Goal: Information Seeking & Learning: Learn about a topic

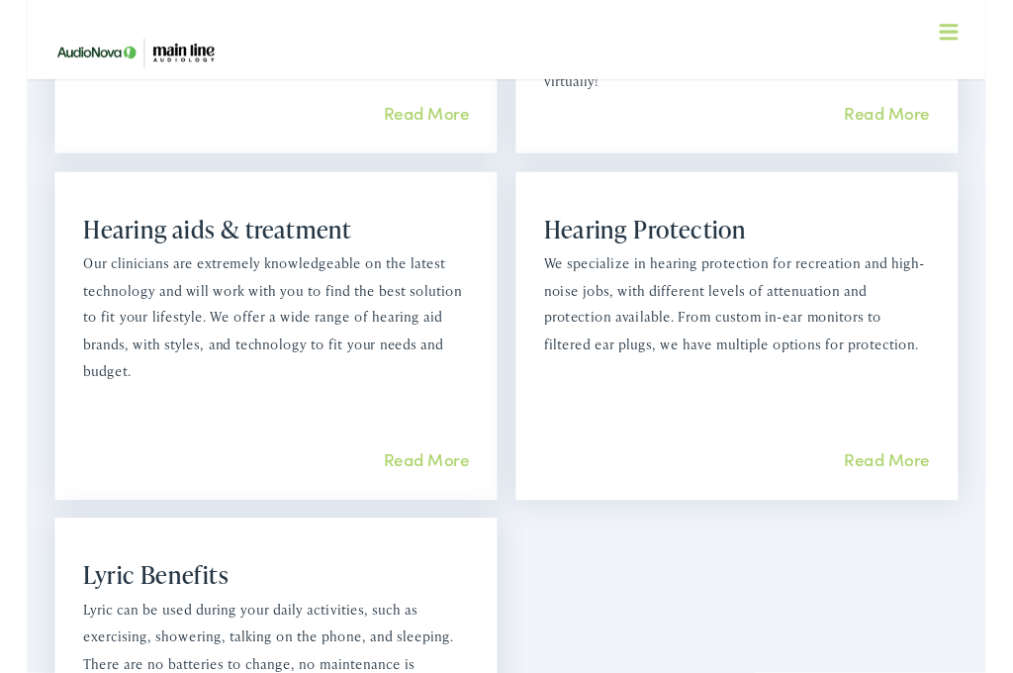
scroll to position [1658, 0]
click at [416, 471] on link "Read More" at bounding box center [422, 483] width 90 height 25
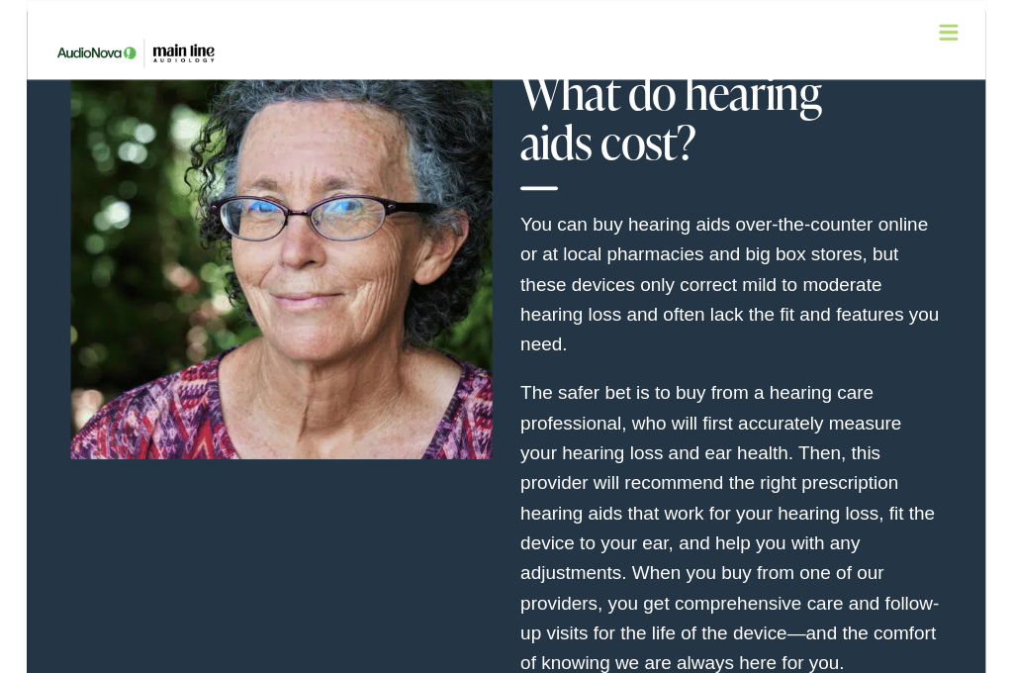
scroll to position [5256, 0]
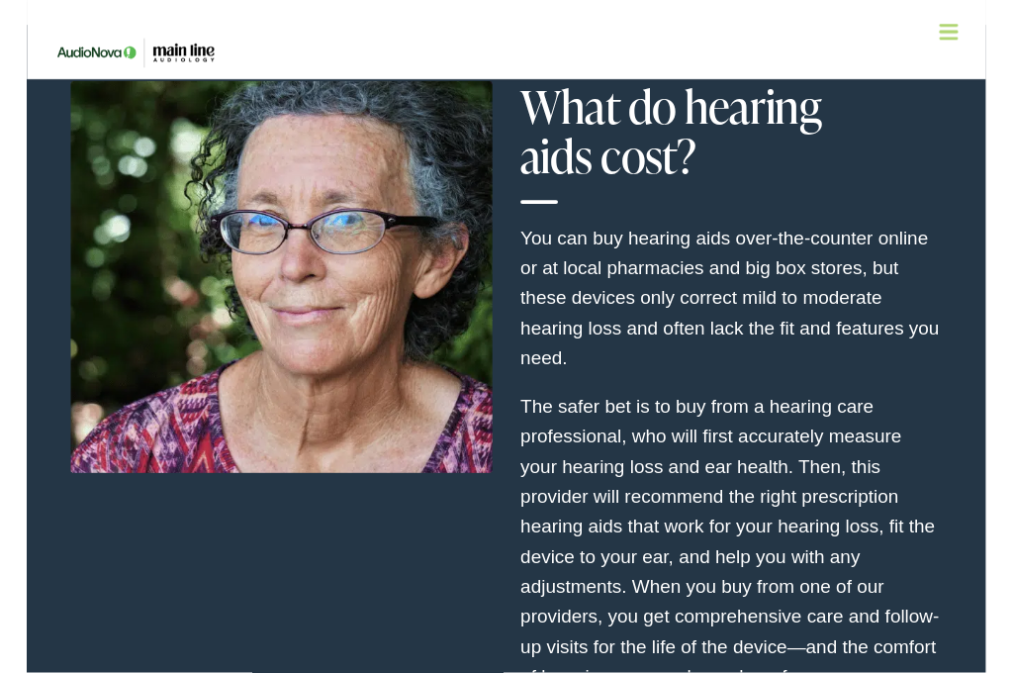
click at [495, 482] on div at bounding box center [269, 494] width 475 height 817
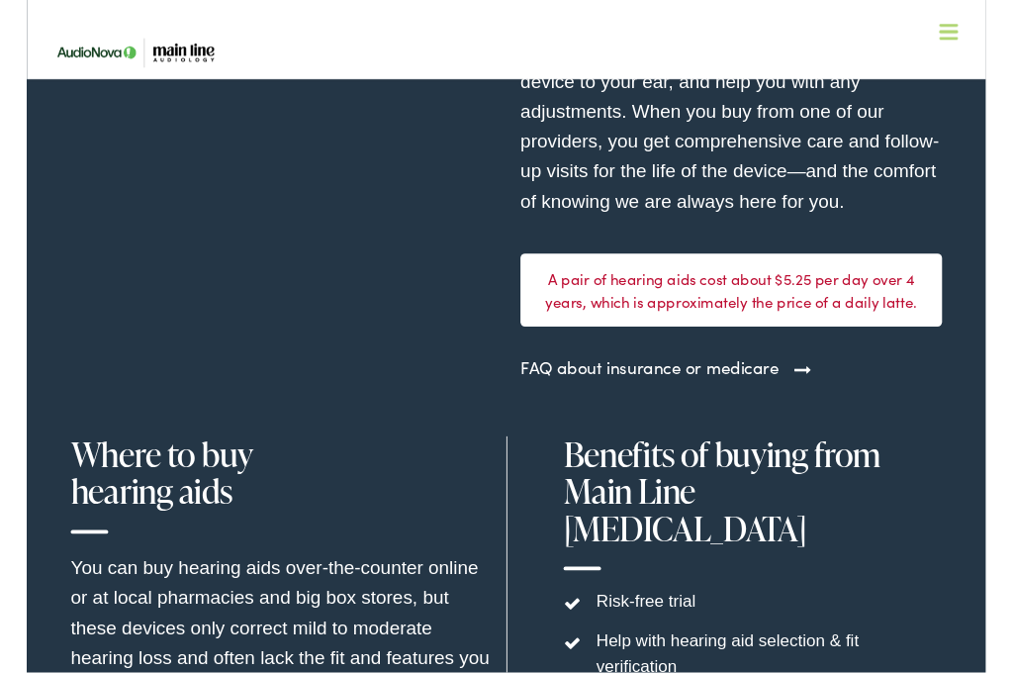
scroll to position [5758, 0]
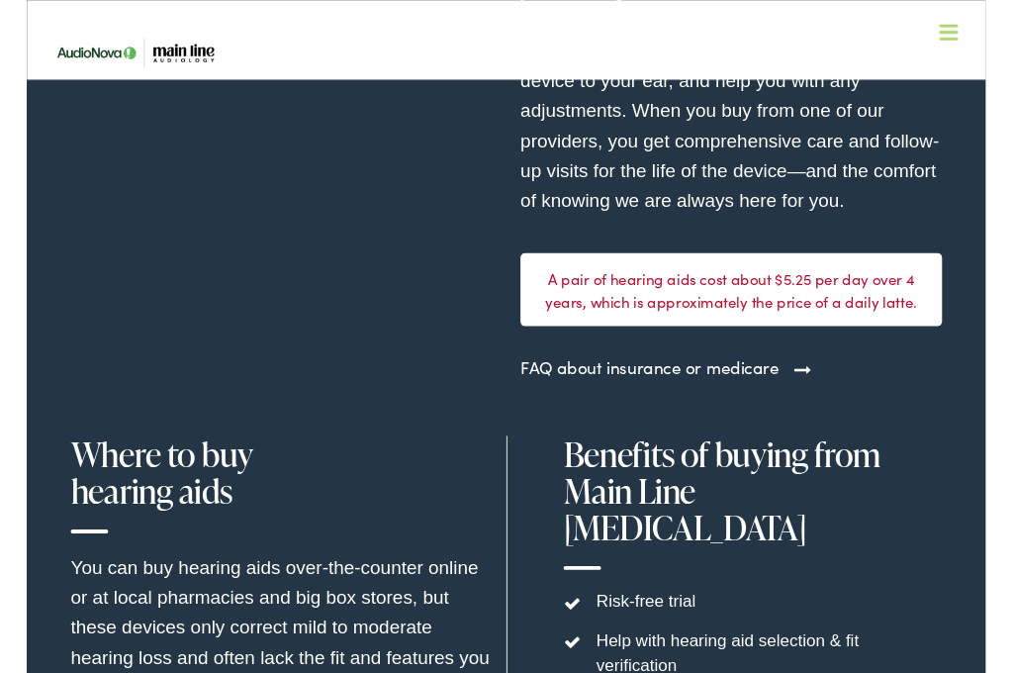
click at [794, 374] on link "FAQ about insurance or medicare" at bounding box center [657, 387] width 273 height 27
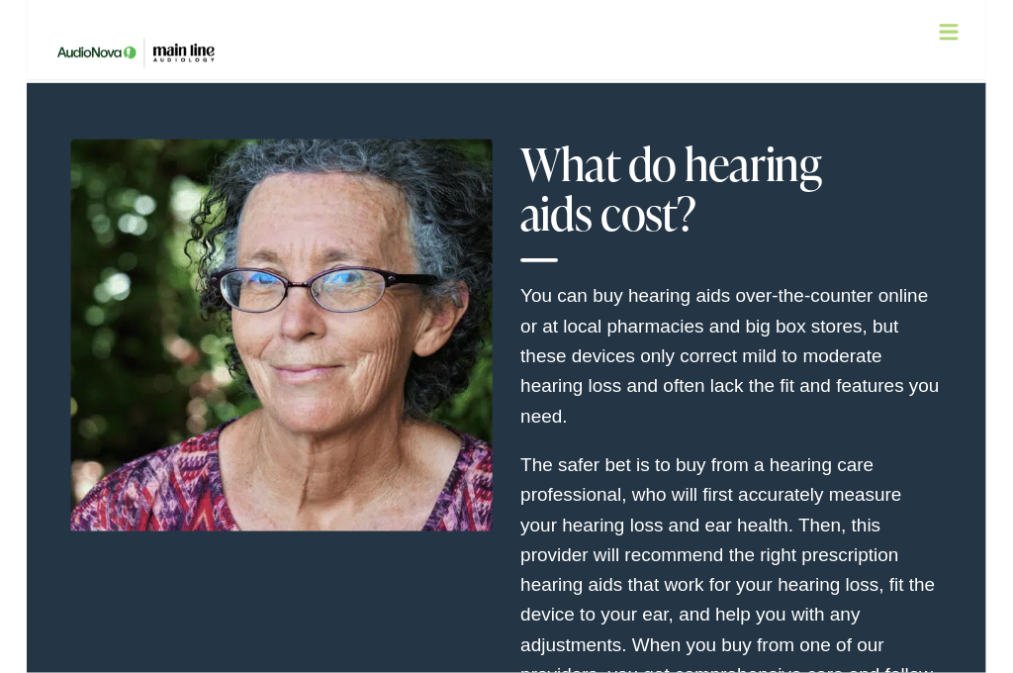
scroll to position [5195, 0]
click at [976, 43] on div at bounding box center [974, 36] width 20 height 20
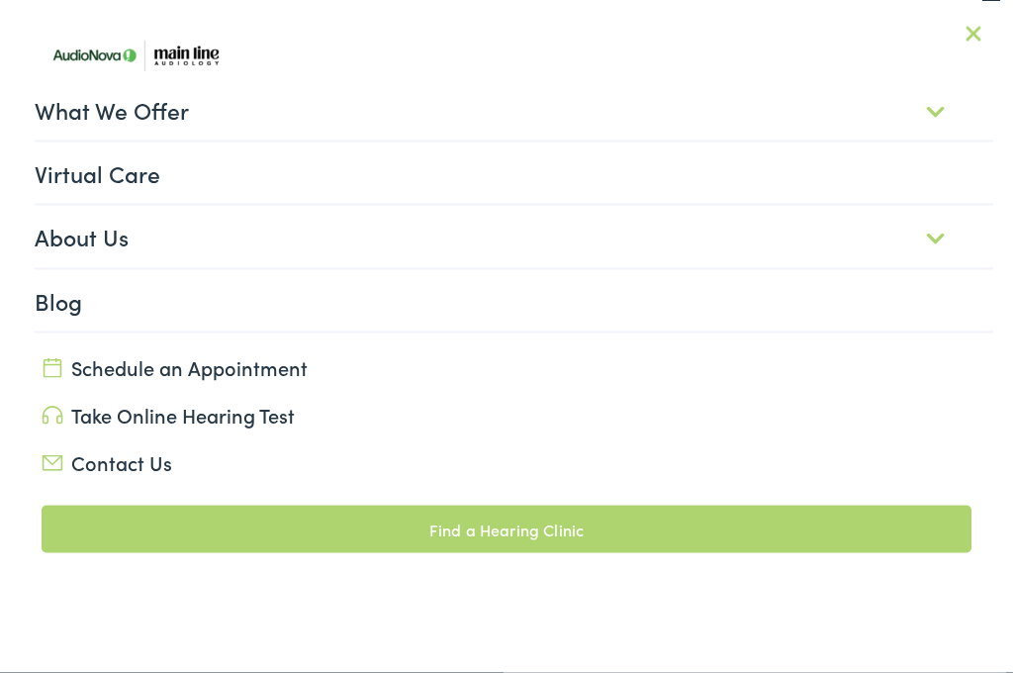
scroll to position [5432, 0]
click at [973, 28] on div at bounding box center [974, 36] width 20 height 20
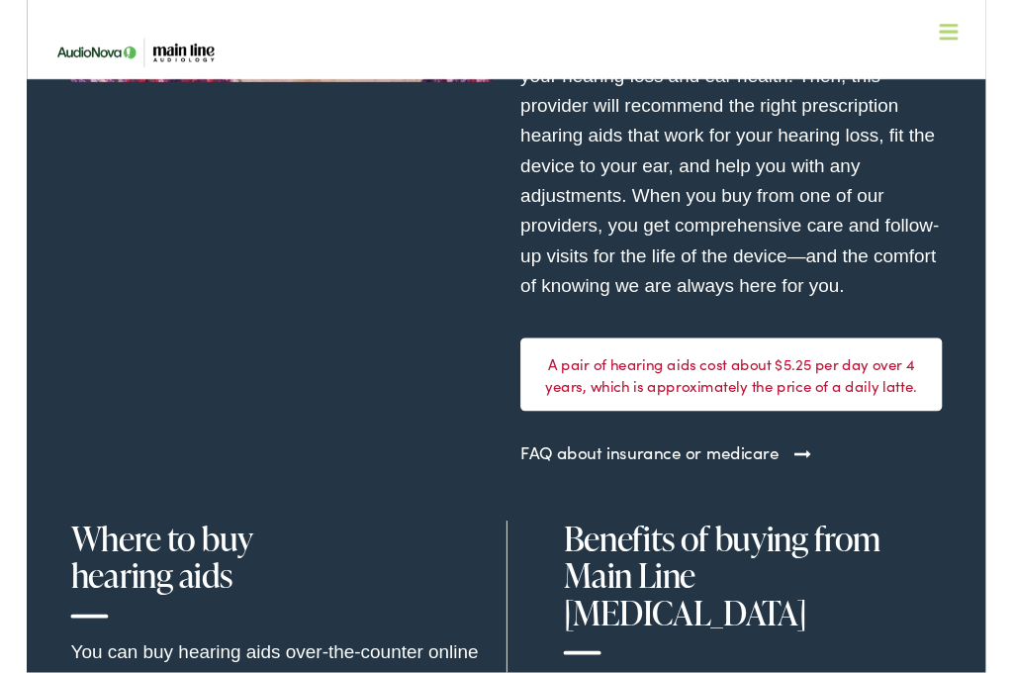
scroll to position [5672, 0]
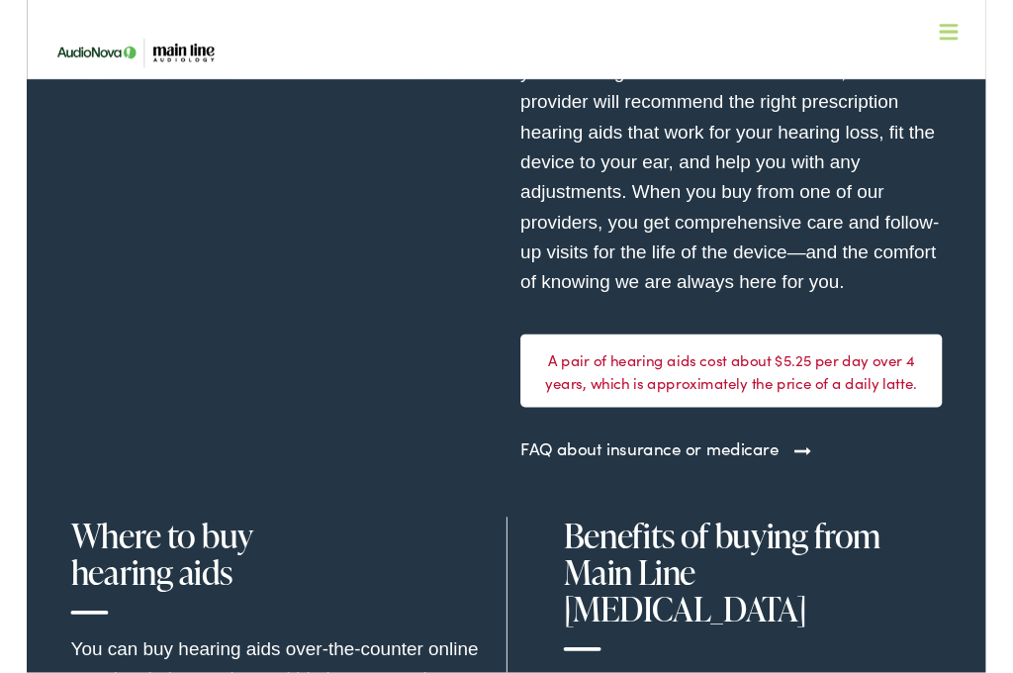
click at [903, 353] on div "A pair of hearing aids cost about $5.25 per day over 4 years, which is approxim…" at bounding box center [743, 391] width 445 height 77
click at [805, 353] on div "A pair of hearing aids cost about $5.25 per day over 4 years, which is approxim…" at bounding box center [743, 391] width 445 height 77
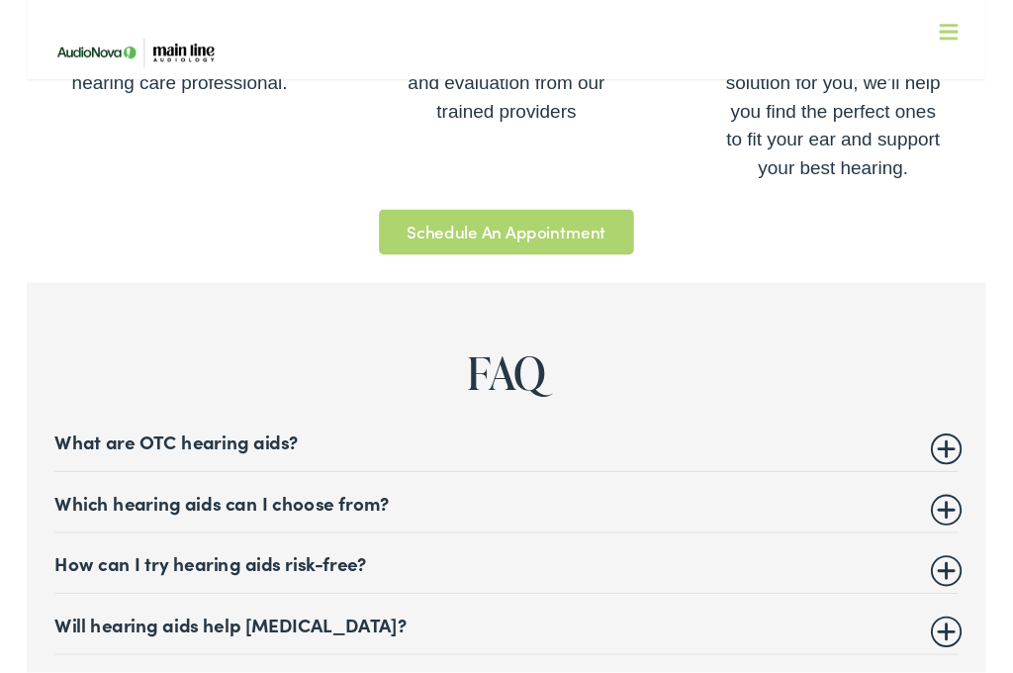
scroll to position [7321, 0]
click at [60, 454] on summary "What are OTC hearing aids?" at bounding box center [507, 466] width 954 height 24
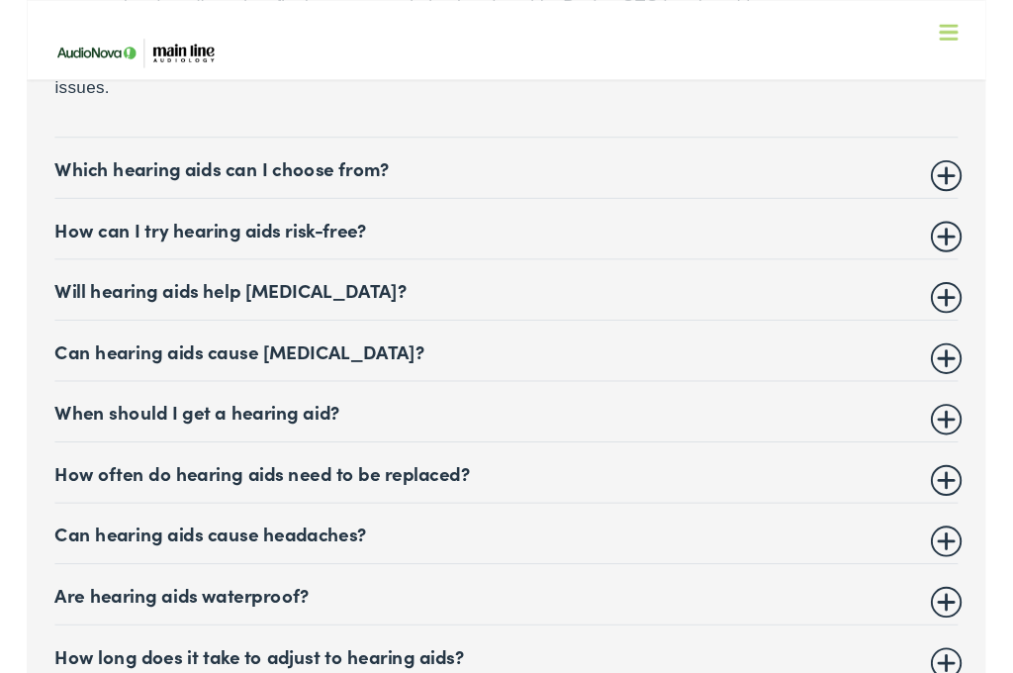
scroll to position [8076, 0]
click at [969, 166] on summary "Which hearing aids can I choose from?" at bounding box center [507, 178] width 954 height 24
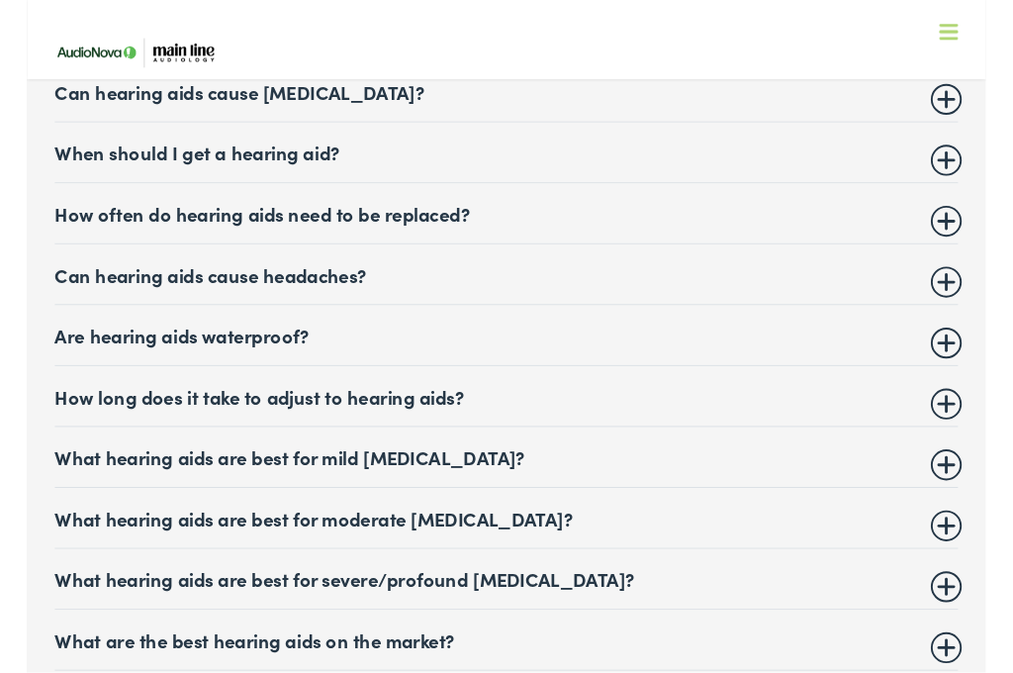
scroll to position [8077, 0]
click at [975, 148] on summary "When should I get a hearing aid?" at bounding box center [507, 160] width 954 height 24
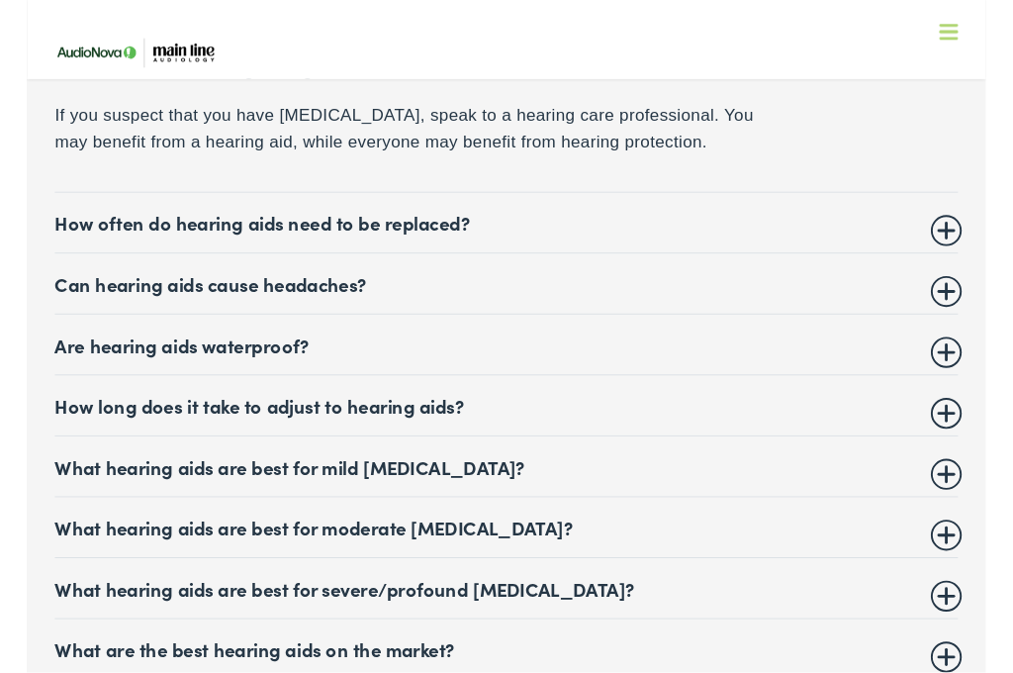
scroll to position [8228, 0]
click at [977, 223] on summary "How often do hearing aids need to be replaced?" at bounding box center [507, 235] width 954 height 24
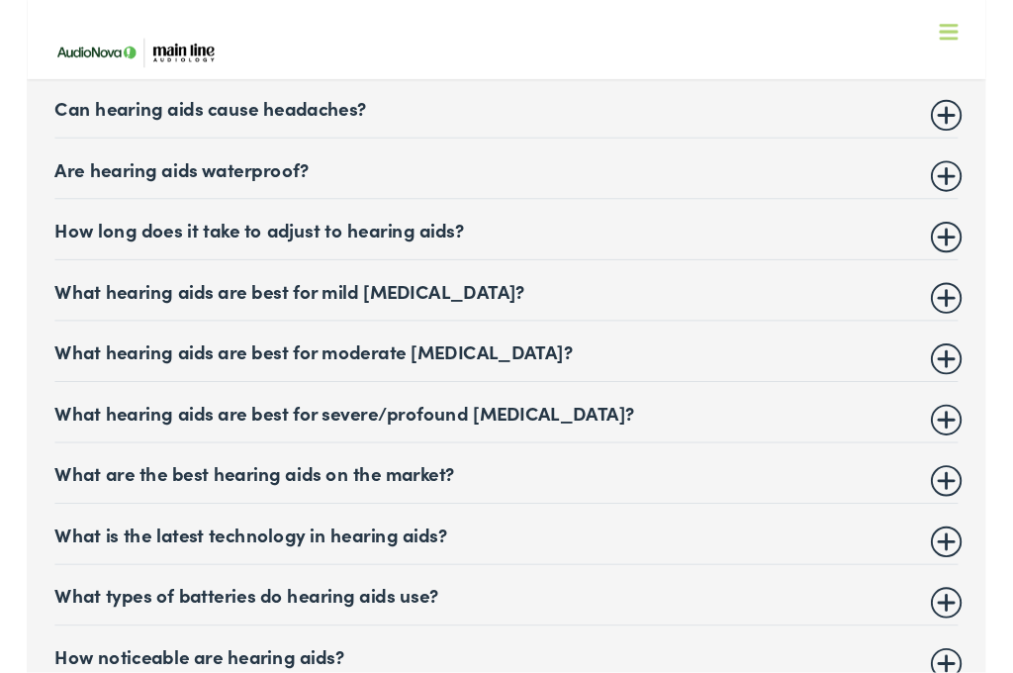
scroll to position [8310, 0]
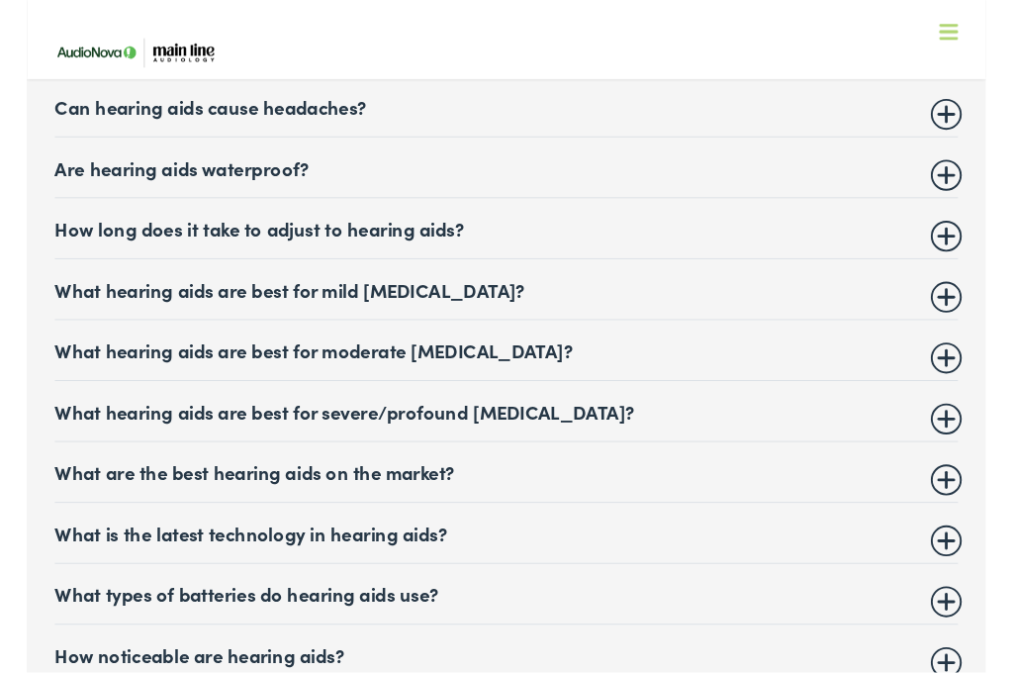
click at [971, 358] on summary "What hearing aids are best for moderate hearing loss?" at bounding box center [507, 370] width 954 height 24
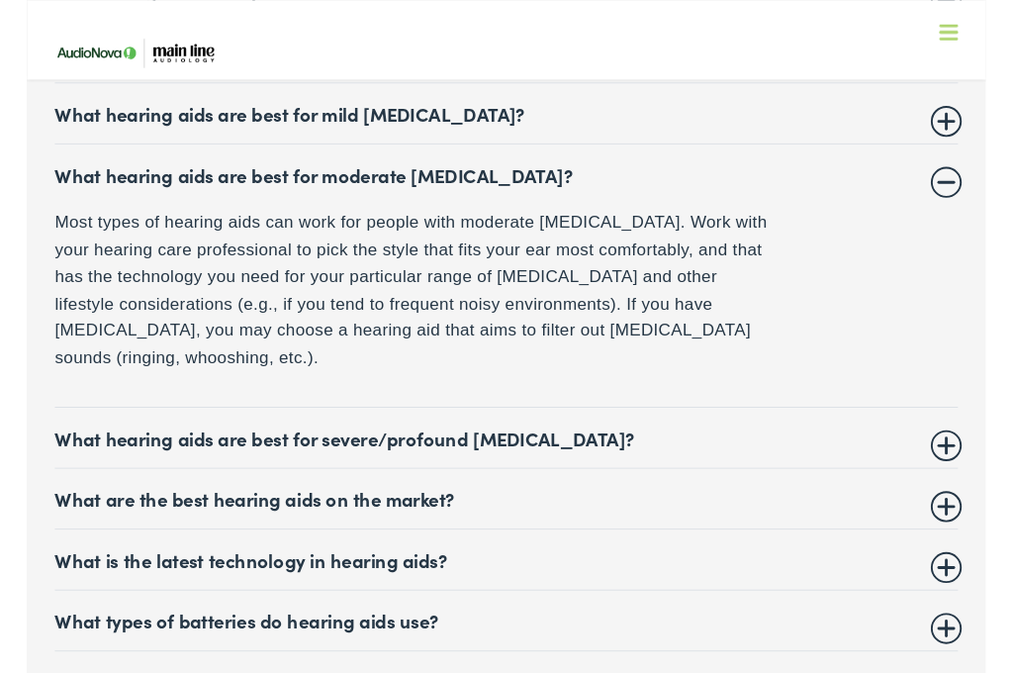
click at [966, 450] on summary "What hearing aids are best for severe/profound hearing loss?" at bounding box center [507, 462] width 954 height 24
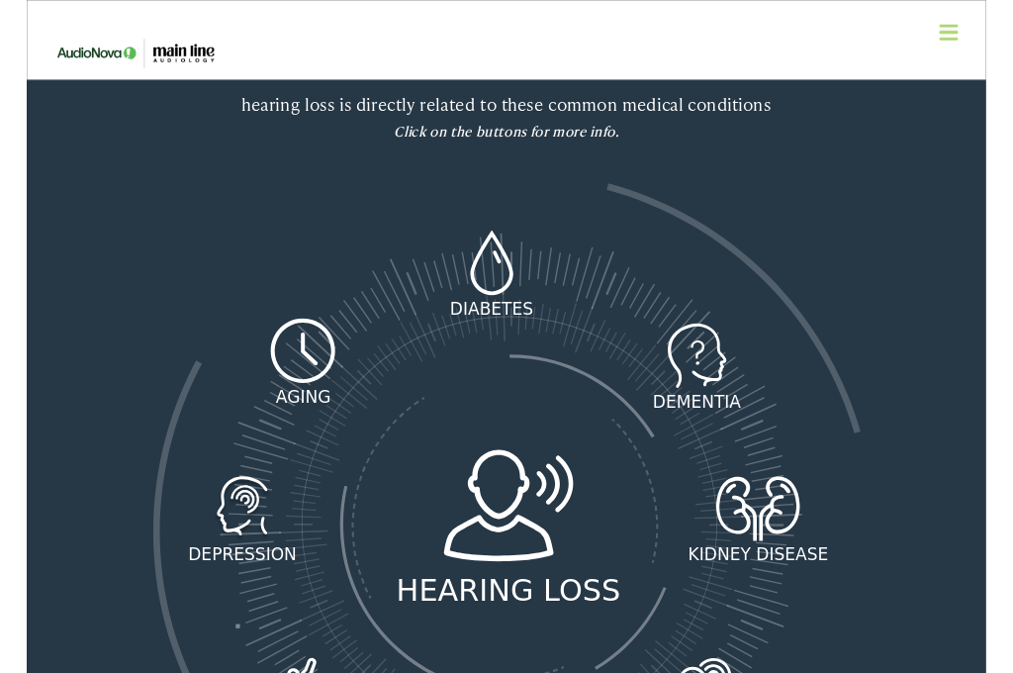
scroll to position [2612, 0]
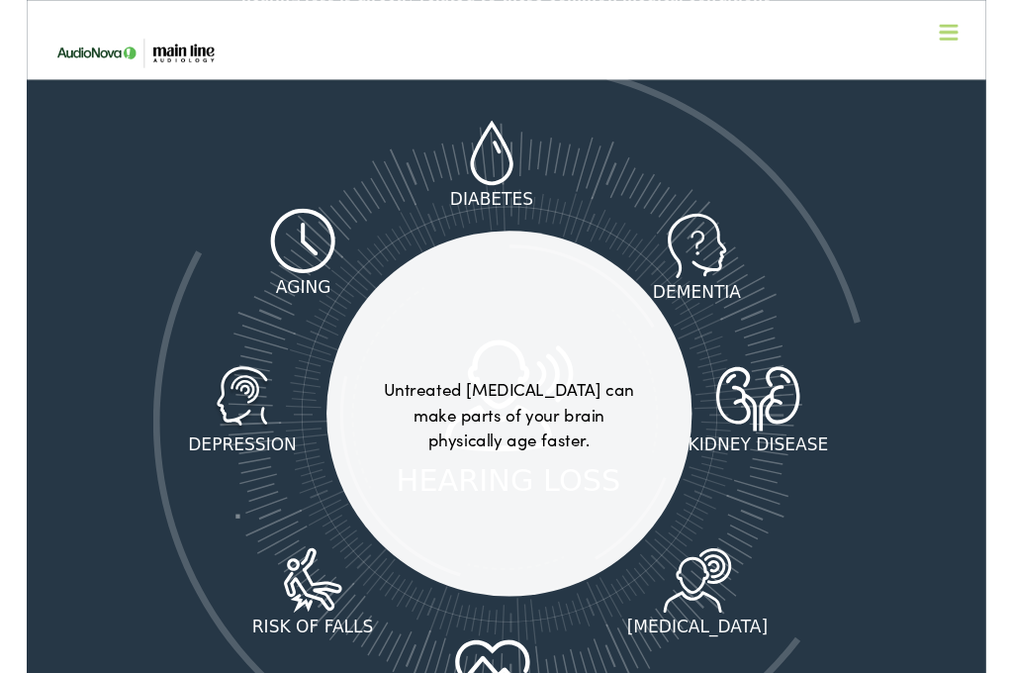
click at [289, 220] on icon at bounding box center [291, 254] width 73 height 69
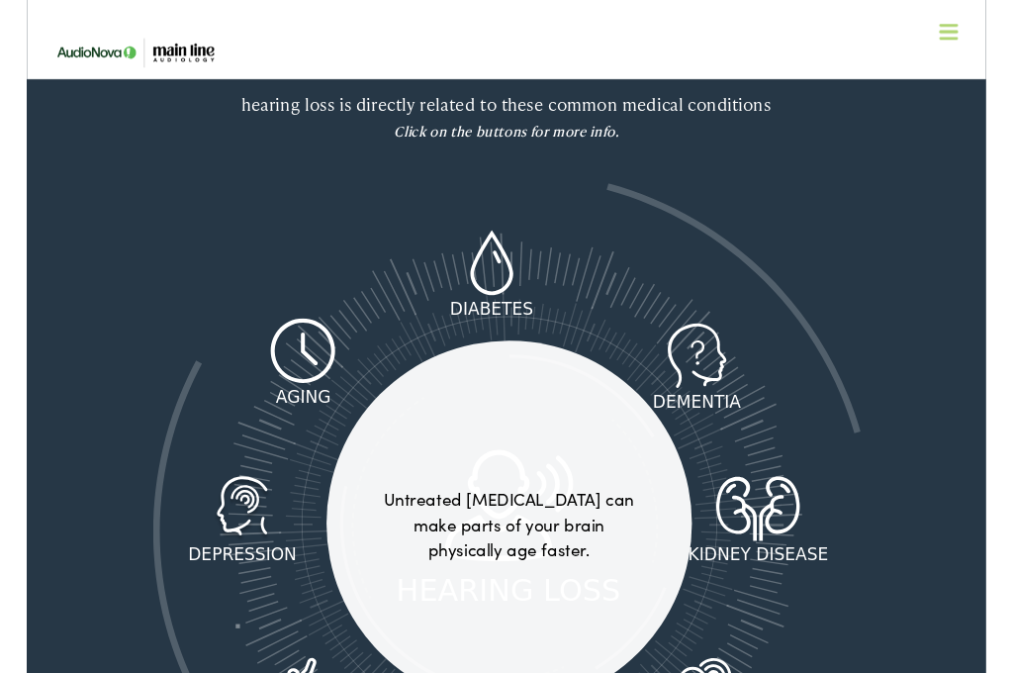
scroll to position [2496, 0]
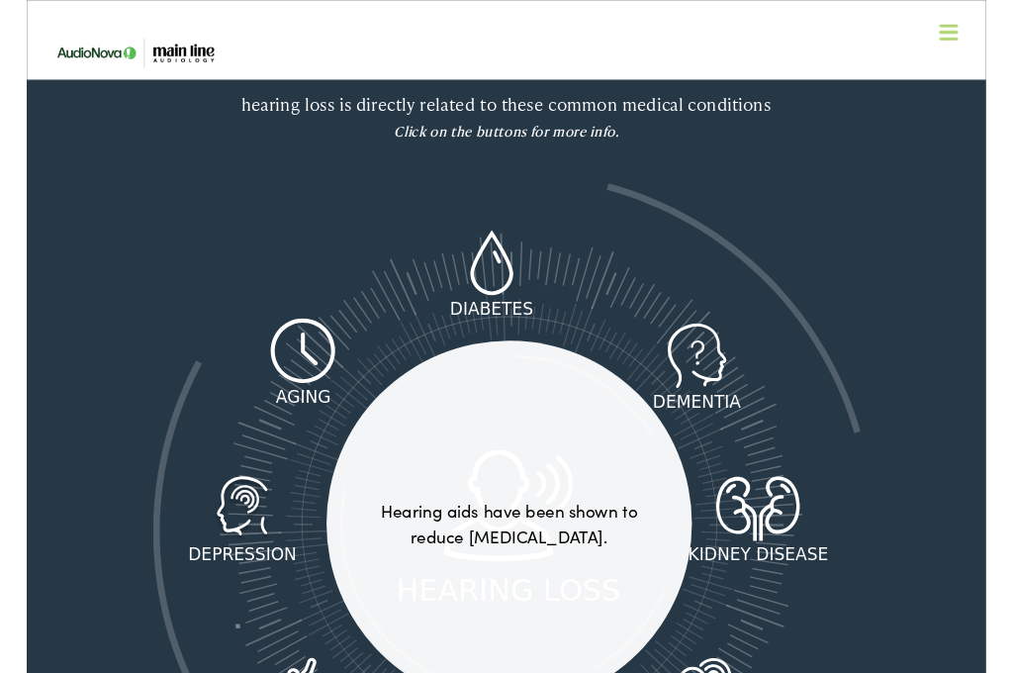
click at [216, 502] on icon at bounding box center [227, 536] width 83 height 69
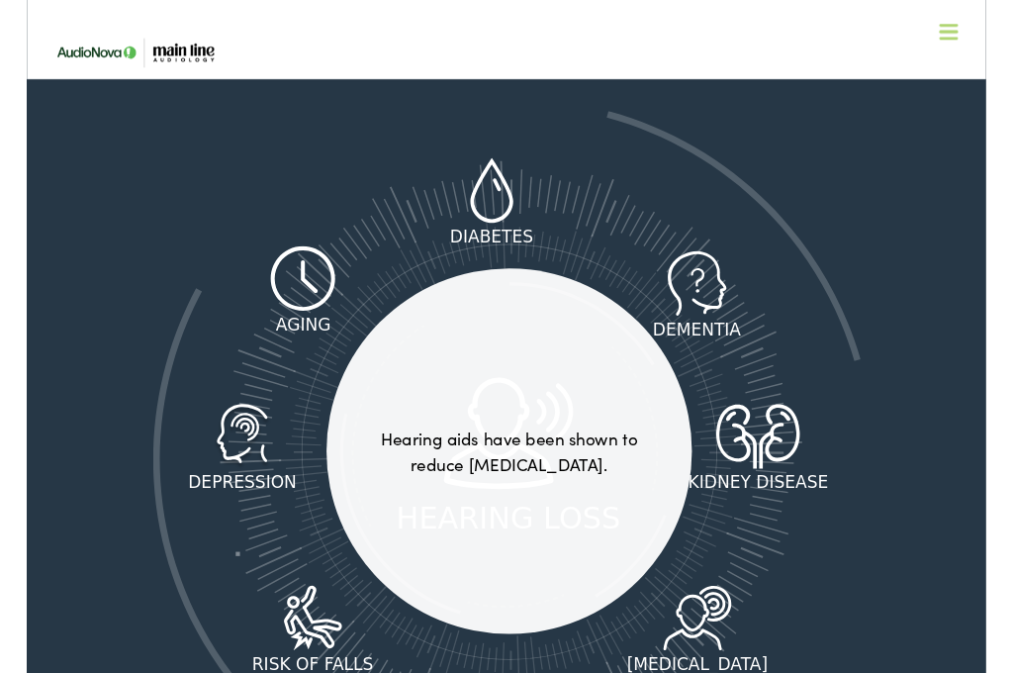
scroll to position [2572, 0]
click at [291, 643] on icon at bounding box center [283, 656] width 25 height 27
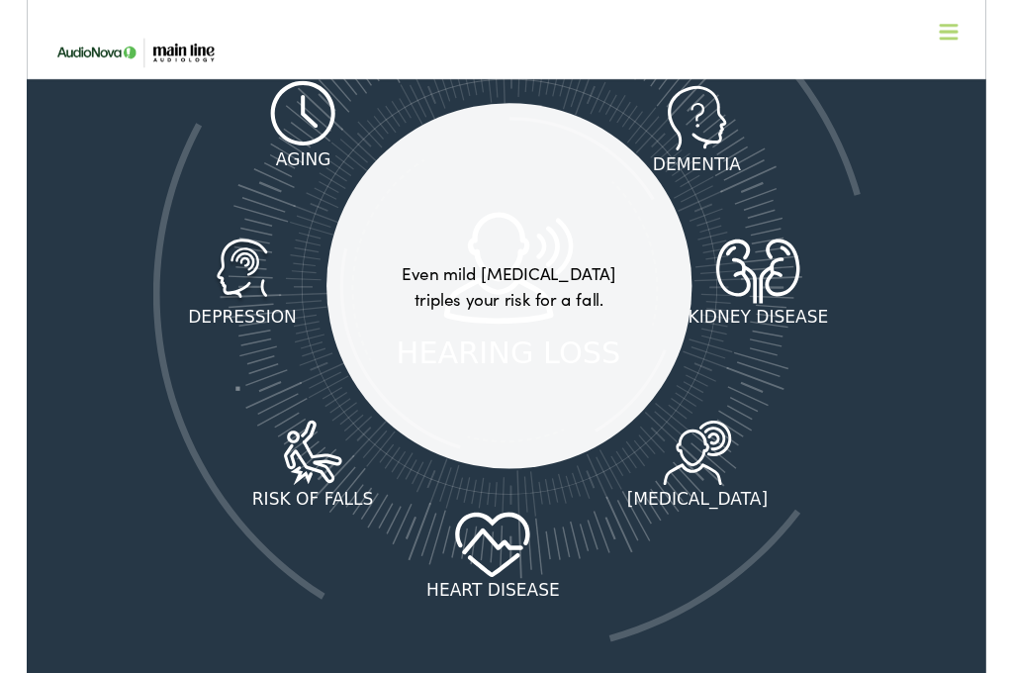
scroll to position [2745, 0]
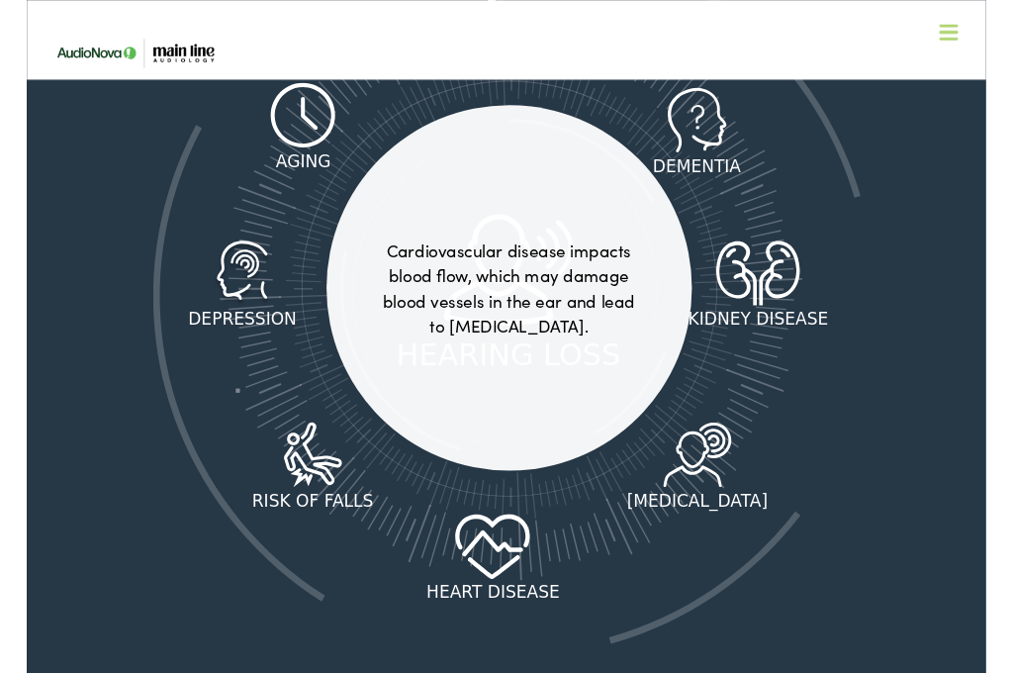
click at [493, 542] on icon at bounding box center [492, 576] width 90 height 69
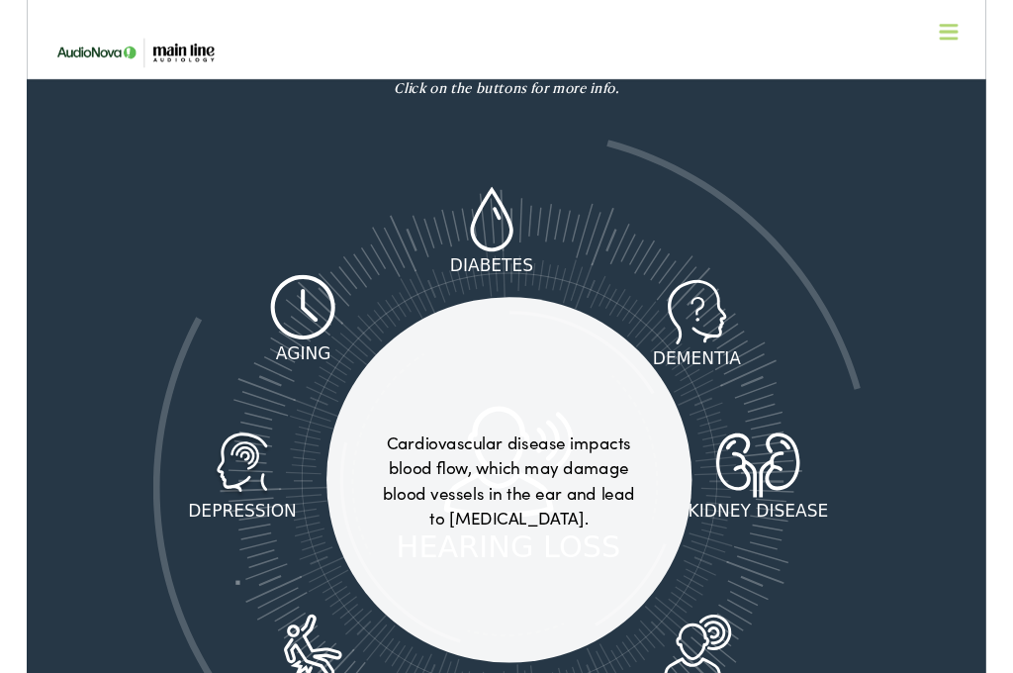
scroll to position [2542, 0]
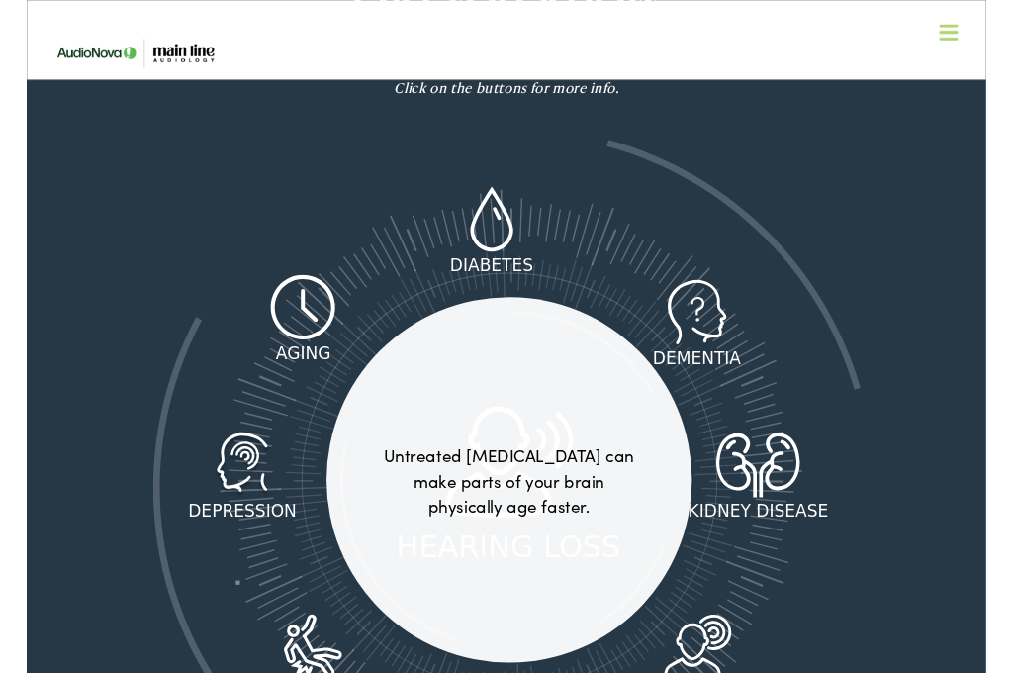
click at [313, 290] on icon at bounding box center [291, 324] width 73 height 69
click at [506, 197] on icon at bounding box center [491, 231] width 52 height 69
click at [790, 457] on icon at bounding box center [798, 487] width 37 height 60
click at [699, 648] on icon at bounding box center [708, 682] width 91 height 69
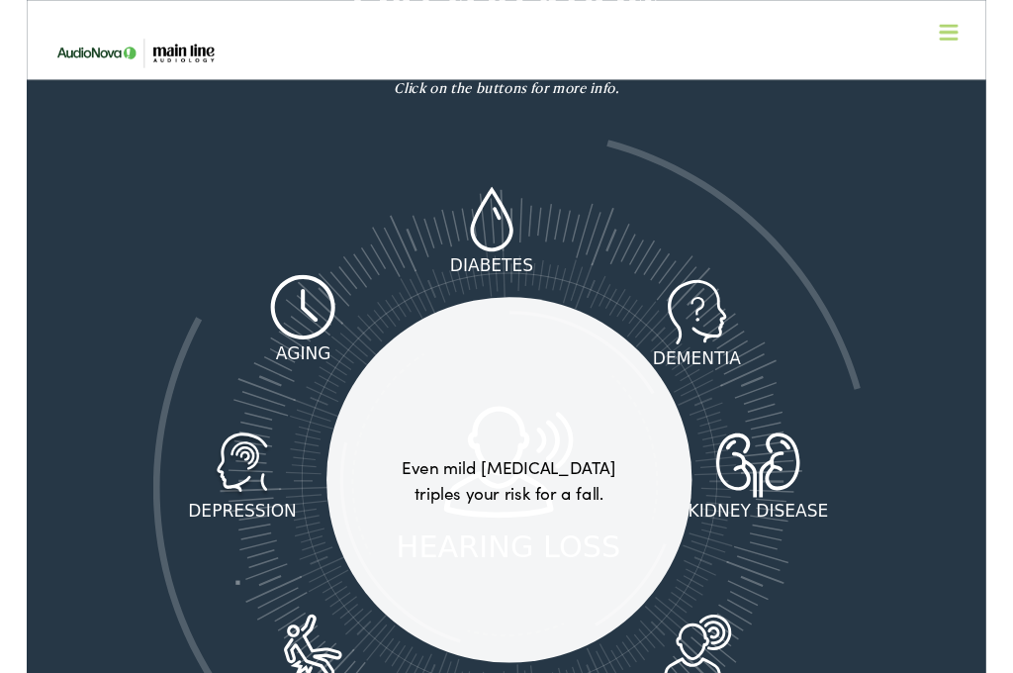
click at [306, 648] on icon at bounding box center [302, 682] width 82 height 69
click at [216, 456] on icon at bounding box center [227, 490] width 83 height 69
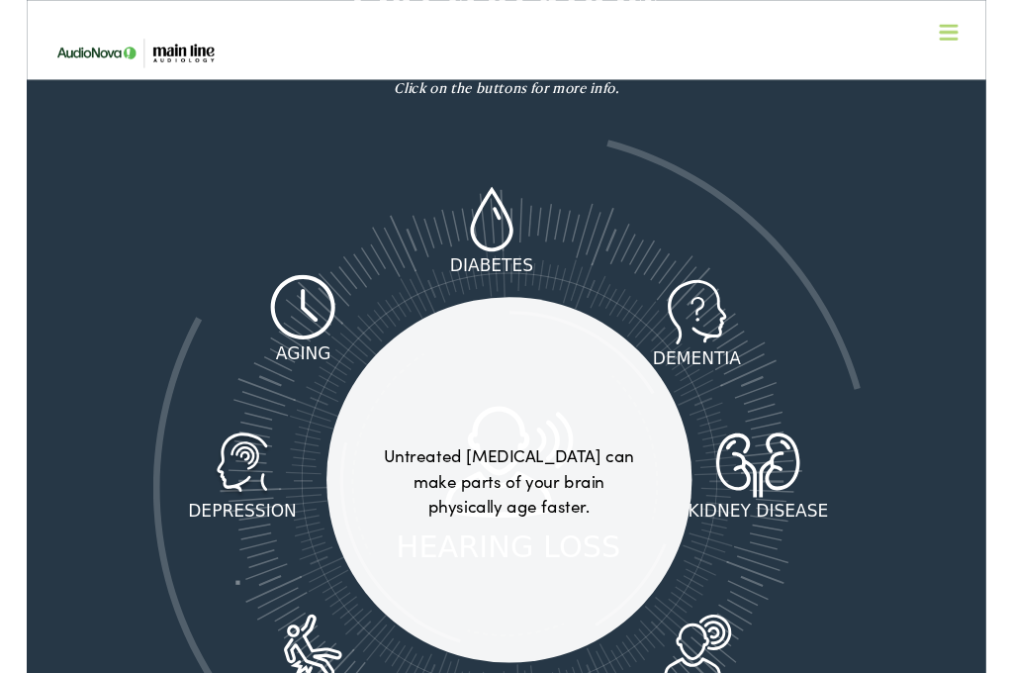
click at [304, 290] on icon at bounding box center [291, 324] width 73 height 69
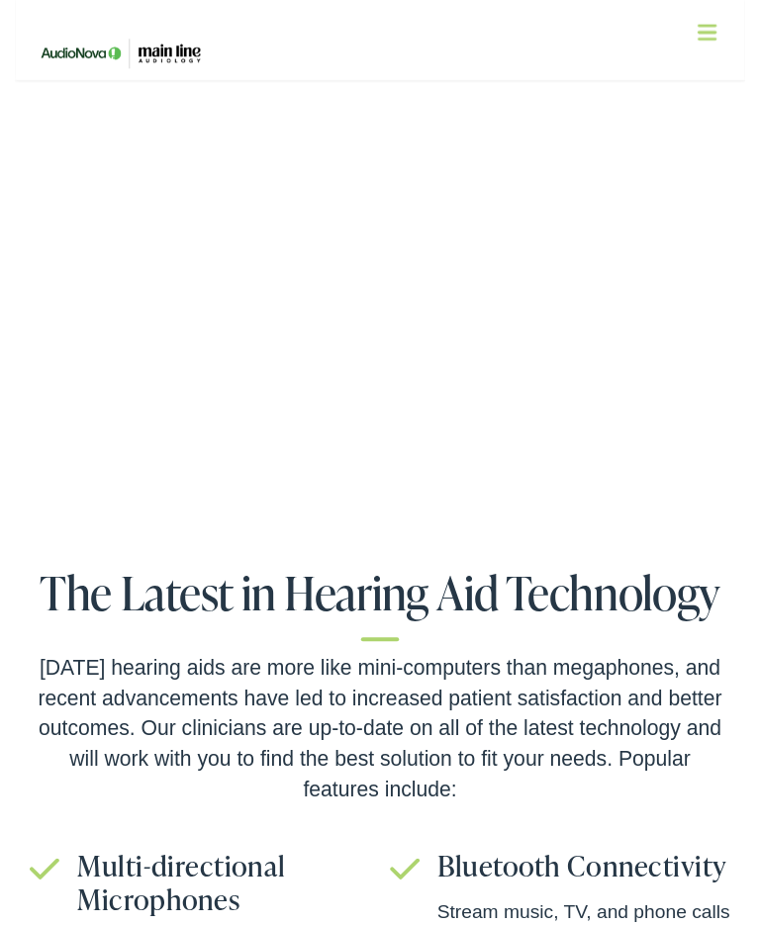
scroll to position [3902, 0]
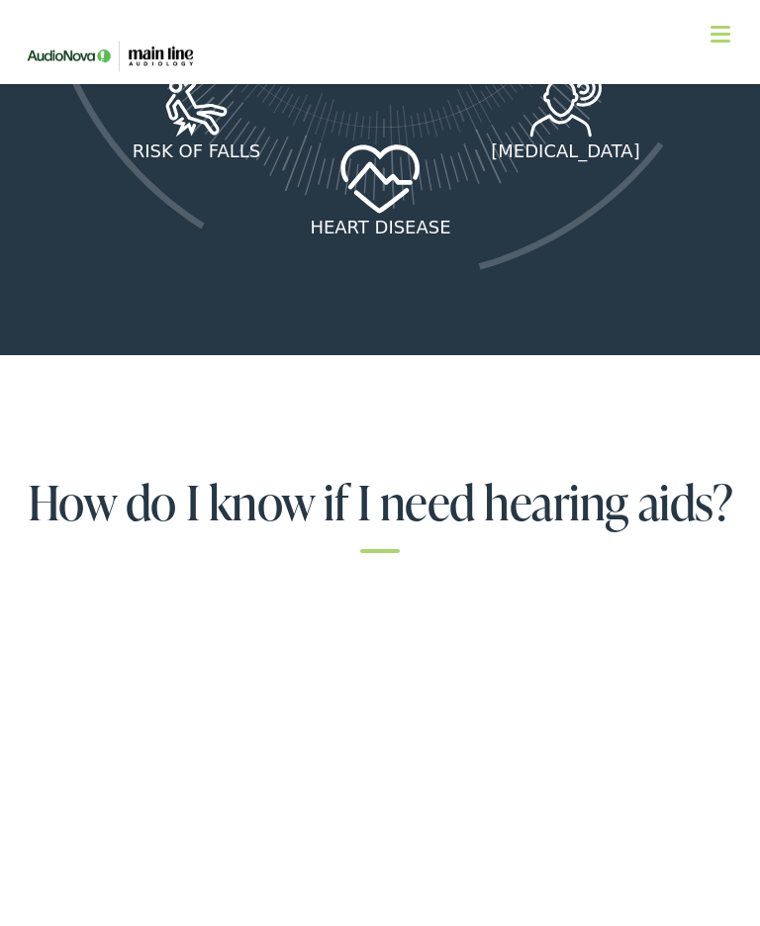
scroll to position [3074, 0]
